Goal: Information Seeking & Learning: Check status

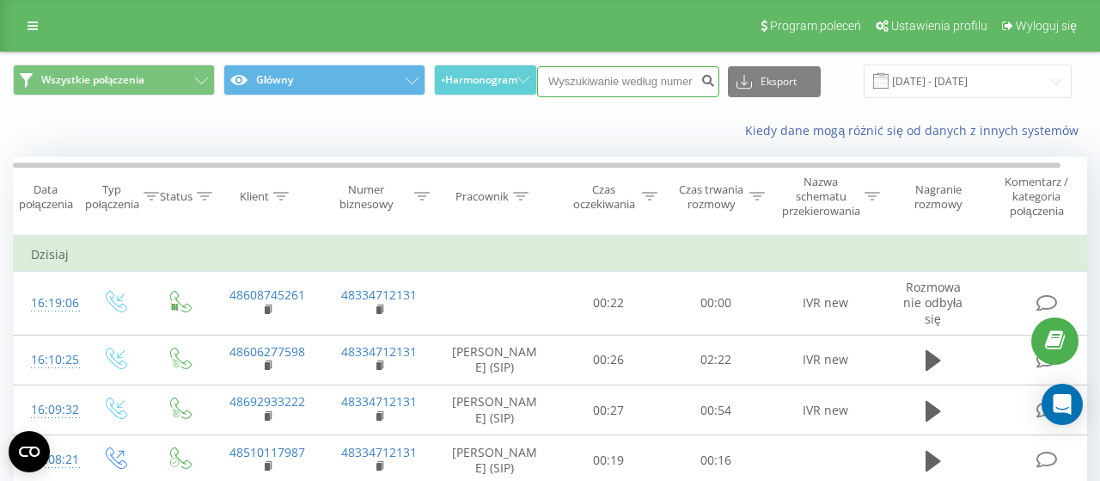
click at [574, 77] on input at bounding box center [628, 81] width 182 height 31
paste input "48 508376909"
type input "48 508376909"
click at [708, 75] on icon "submit" at bounding box center [708, 78] width 15 height 10
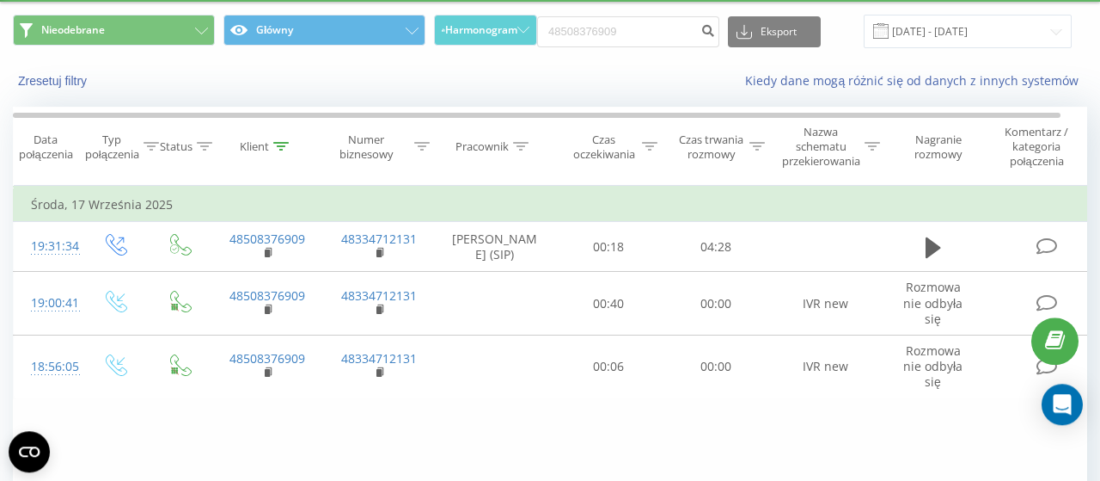
scroll to position [89, 0]
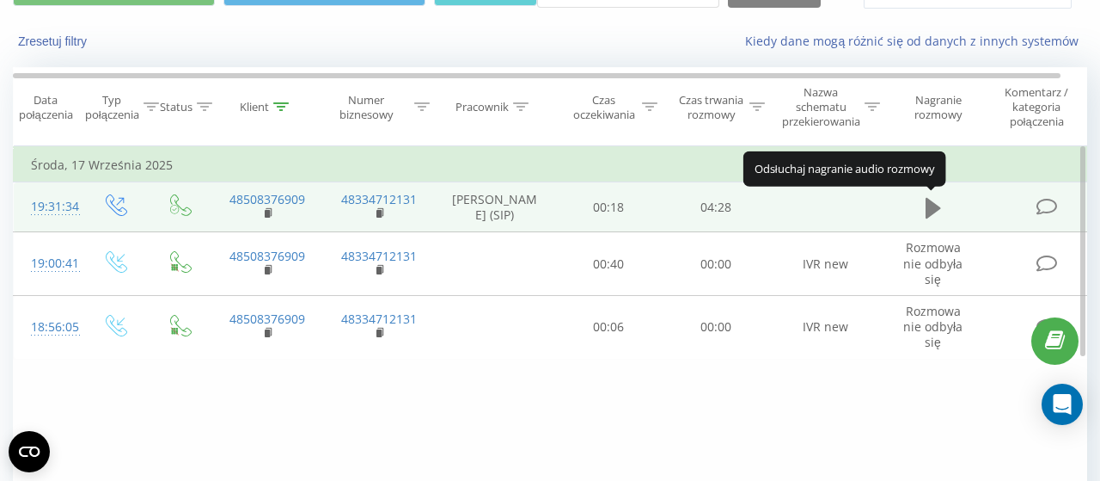
click at [934, 205] on icon at bounding box center [933, 208] width 15 height 21
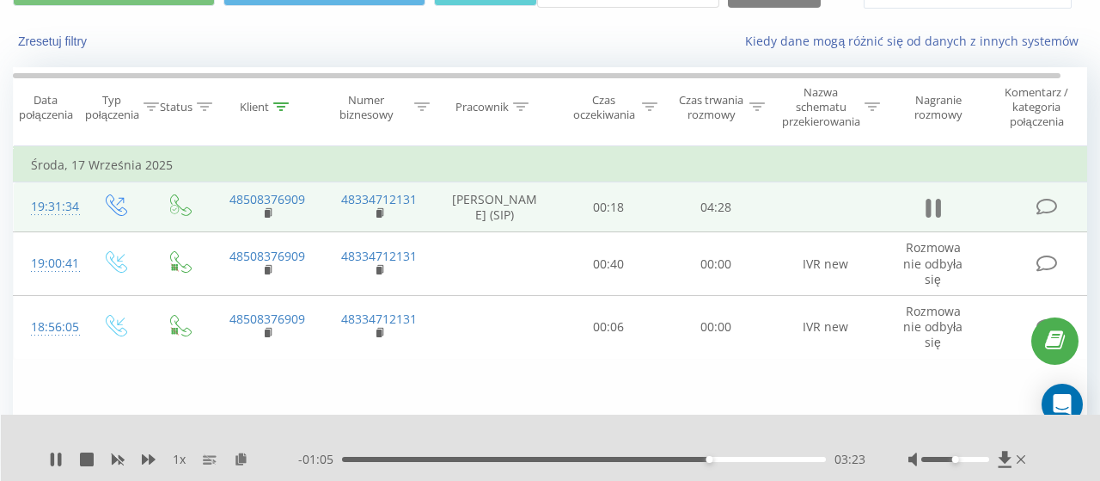
click at [933, 209] on icon at bounding box center [933, 208] width 15 height 24
click at [935, 205] on icon at bounding box center [933, 208] width 15 height 21
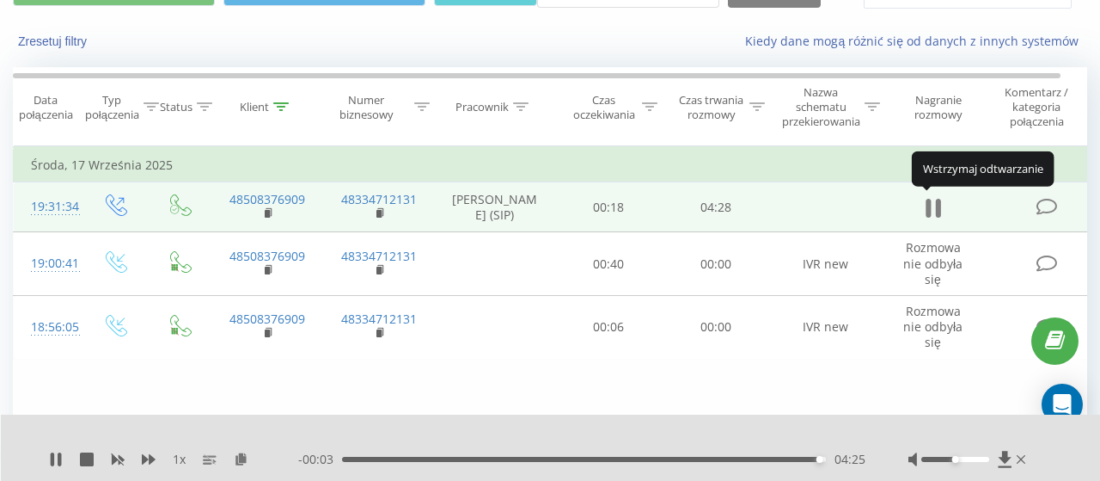
click at [933, 205] on icon at bounding box center [933, 208] width 15 height 24
